Goal: Task Accomplishment & Management: Use online tool/utility

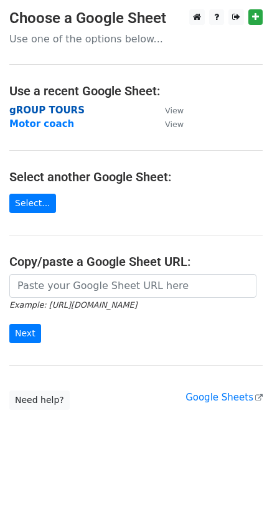
click at [35, 105] on strong "gROUP TOURS" at bounding box center [46, 110] width 75 height 11
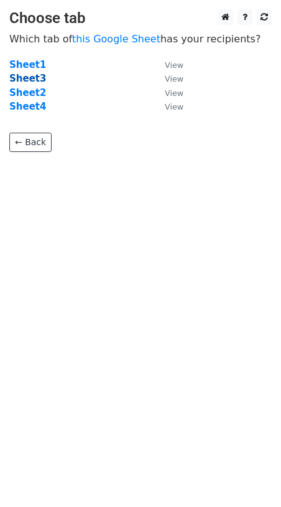
click at [30, 75] on strong "Sheet3" at bounding box center [27, 78] width 37 height 11
click at [19, 77] on strong "Sheet3" at bounding box center [27, 78] width 37 height 11
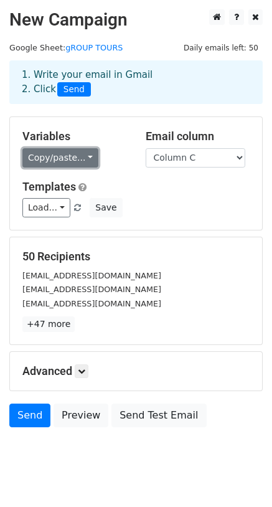
click at [50, 156] on link "Copy/paste..." at bounding box center [60, 157] width 76 height 19
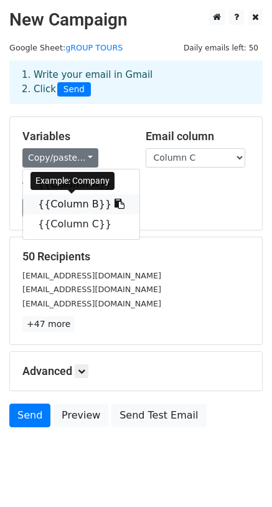
drag, startPoint x: 53, startPoint y: 208, endPoint x: 100, endPoint y: 201, distance: 47.9
click at [114, 201] on icon at bounding box center [119, 204] width 10 height 10
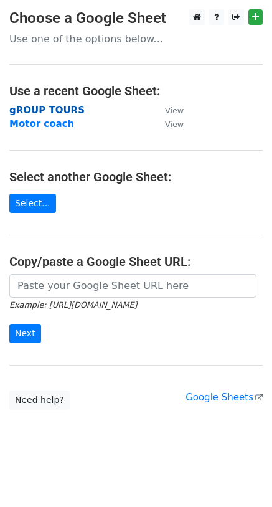
click at [46, 110] on strong "gROUP TOURS" at bounding box center [46, 110] width 75 height 11
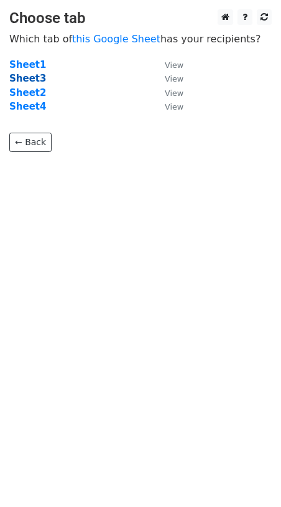
click at [24, 79] on strong "Sheet3" at bounding box center [27, 78] width 37 height 11
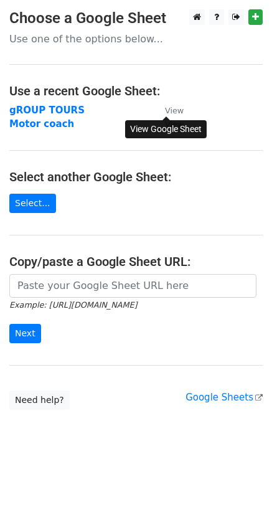
click at [172, 109] on small "View" at bounding box center [174, 110] width 19 height 9
click at [44, 106] on strong "gROUP TOURS" at bounding box center [46, 110] width 75 height 11
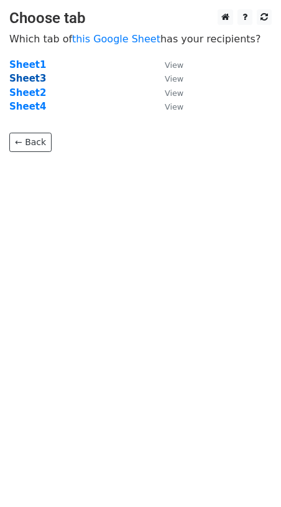
click at [24, 78] on strong "Sheet3" at bounding box center [27, 78] width 37 height 11
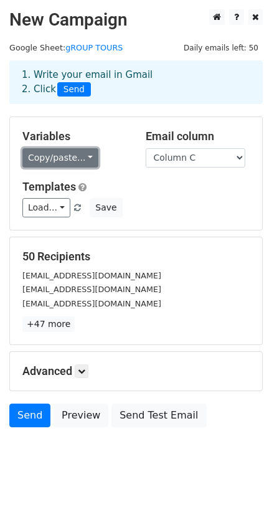
click at [49, 156] on link "Copy/paste..." at bounding box center [60, 157] width 76 height 19
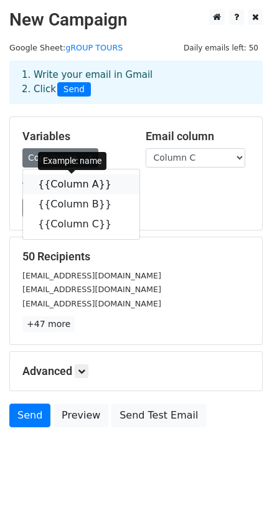
click at [68, 187] on link "{{Column A}}" at bounding box center [81, 184] width 116 height 20
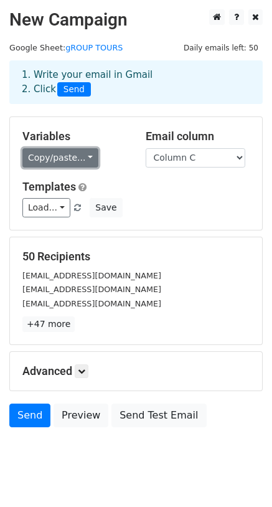
click at [78, 151] on link "Copy/paste..." at bounding box center [60, 157] width 76 height 19
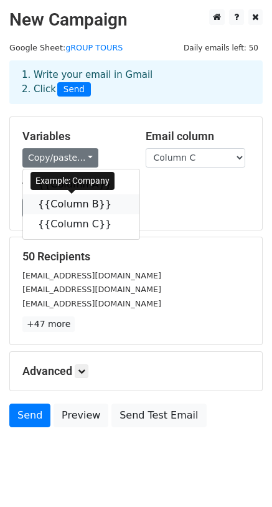
click at [79, 203] on link "{{Column B}}" at bounding box center [81, 204] width 116 height 20
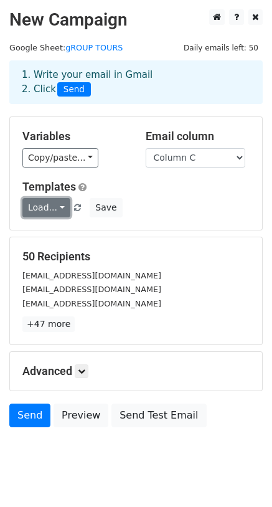
click at [54, 206] on link "Load..." at bounding box center [46, 207] width 48 height 19
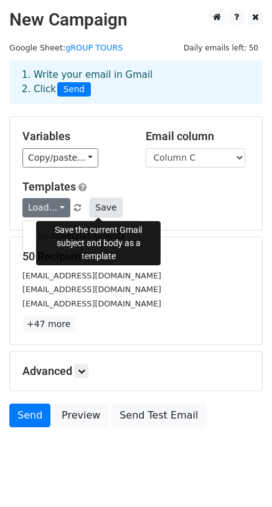
click at [92, 207] on button "Save" at bounding box center [106, 207] width 32 height 19
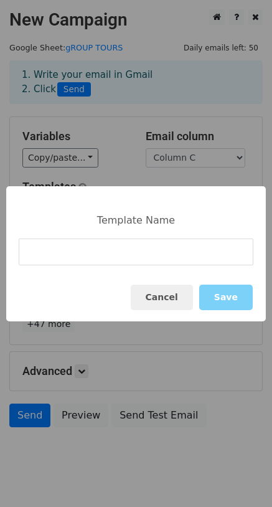
click at [34, 243] on input at bounding box center [136, 251] width 235 height 27
type input "Tours"
click at [225, 295] on button "Save" at bounding box center [226, 297] width 54 height 26
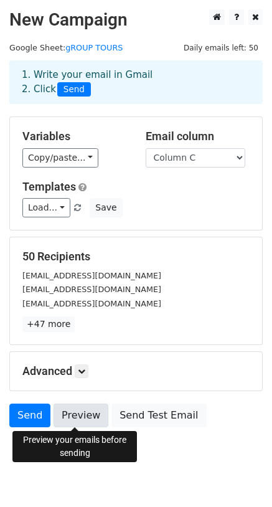
click at [70, 409] on link "Preview" at bounding box center [81, 415] width 55 height 24
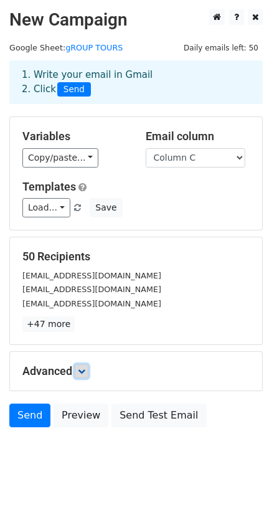
click at [84, 372] on icon at bounding box center [81, 370] width 7 height 7
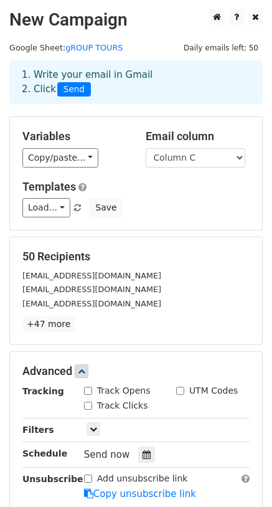
click at [89, 393] on input "Track Opens" at bounding box center [88, 390] width 8 height 8
checkbox input "true"
click at [89, 404] on input "Track Clicks" at bounding box center [88, 405] width 8 height 8
checkbox input "true"
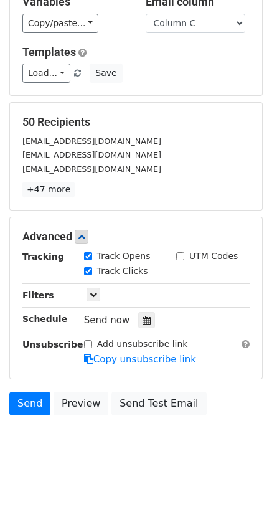
scroll to position [137, 0]
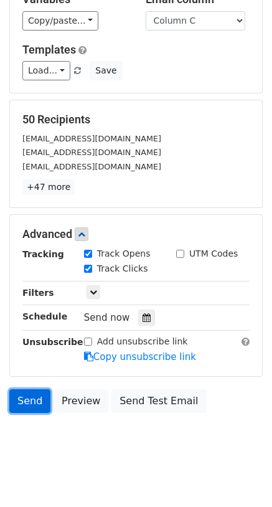
click at [16, 402] on link "Send" at bounding box center [29, 401] width 41 height 24
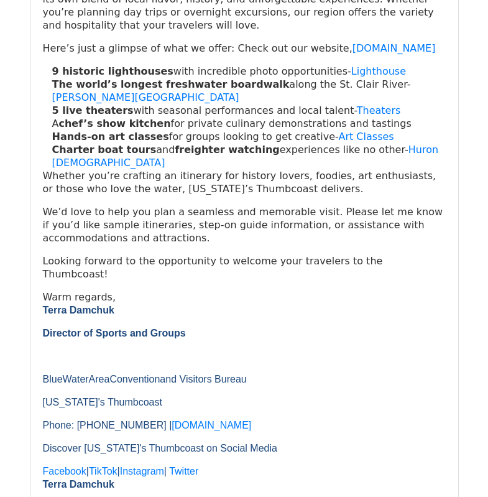
scroll to position [2060, 0]
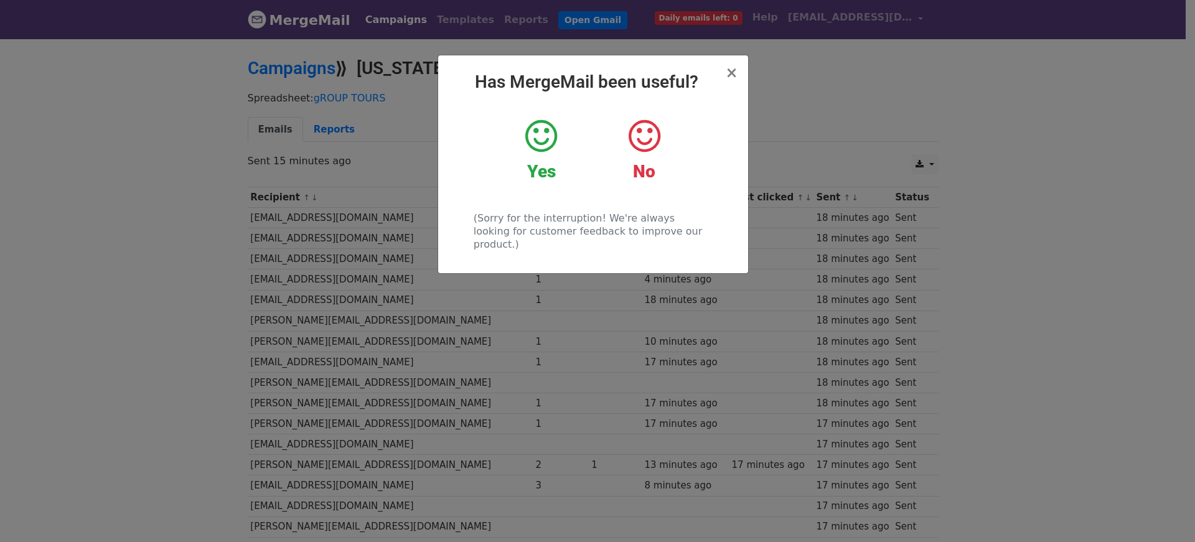
click at [544, 134] on icon at bounding box center [541, 136] width 32 height 37
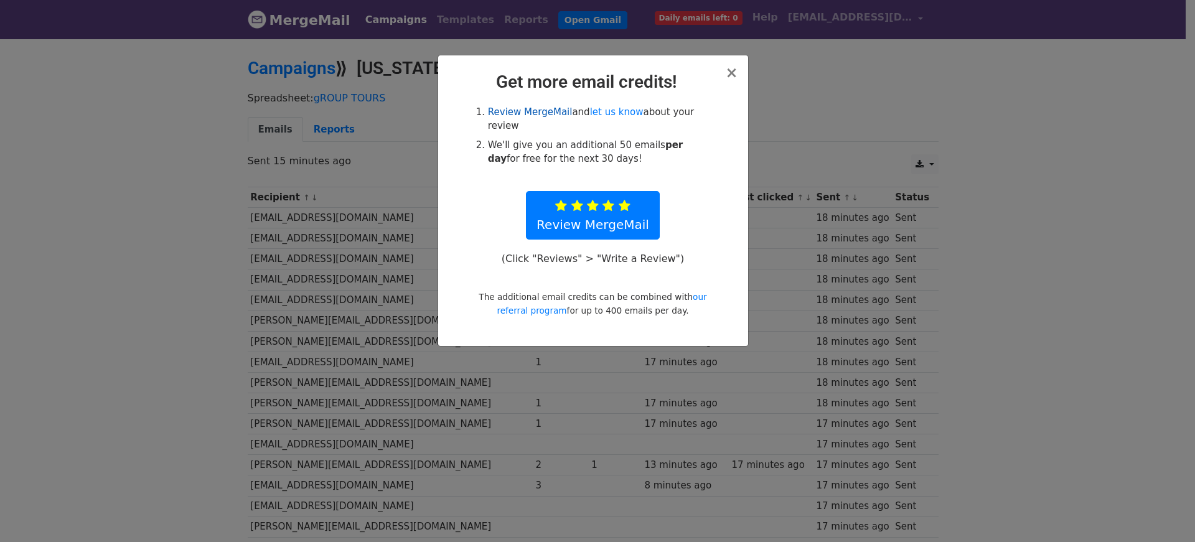
click at [523, 113] on link "Review MergeMail" at bounding box center [530, 111] width 85 height 11
click at [585, 199] on link "Review MergeMail" at bounding box center [593, 215] width 134 height 49
